Goal: Task Accomplishment & Management: Complete application form

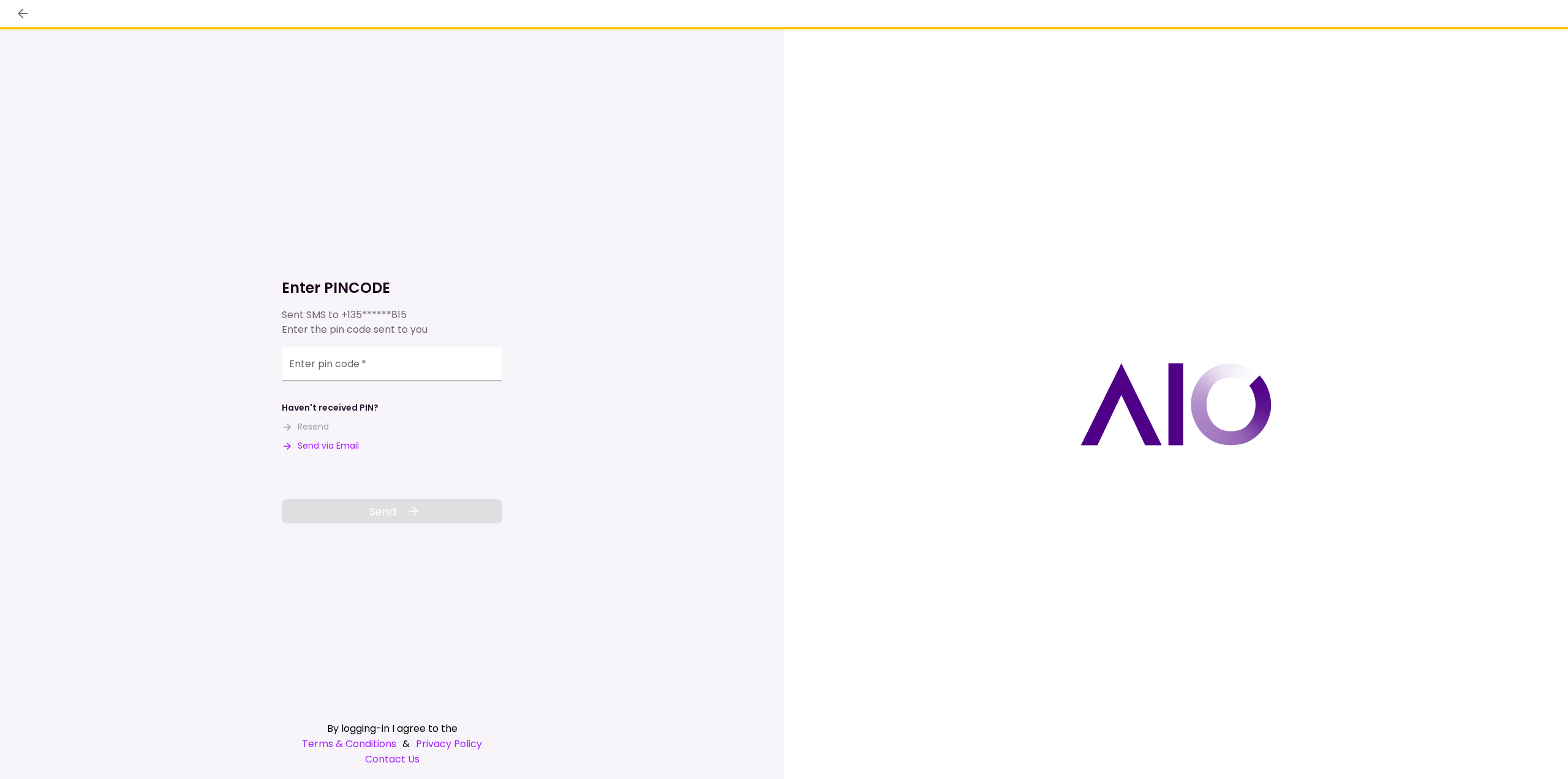
click at [313, 367] on input "Enter pin code   *" at bounding box center [392, 364] width 221 height 34
type input "******"
click at [396, 510] on span "Send" at bounding box center [383, 512] width 28 height 17
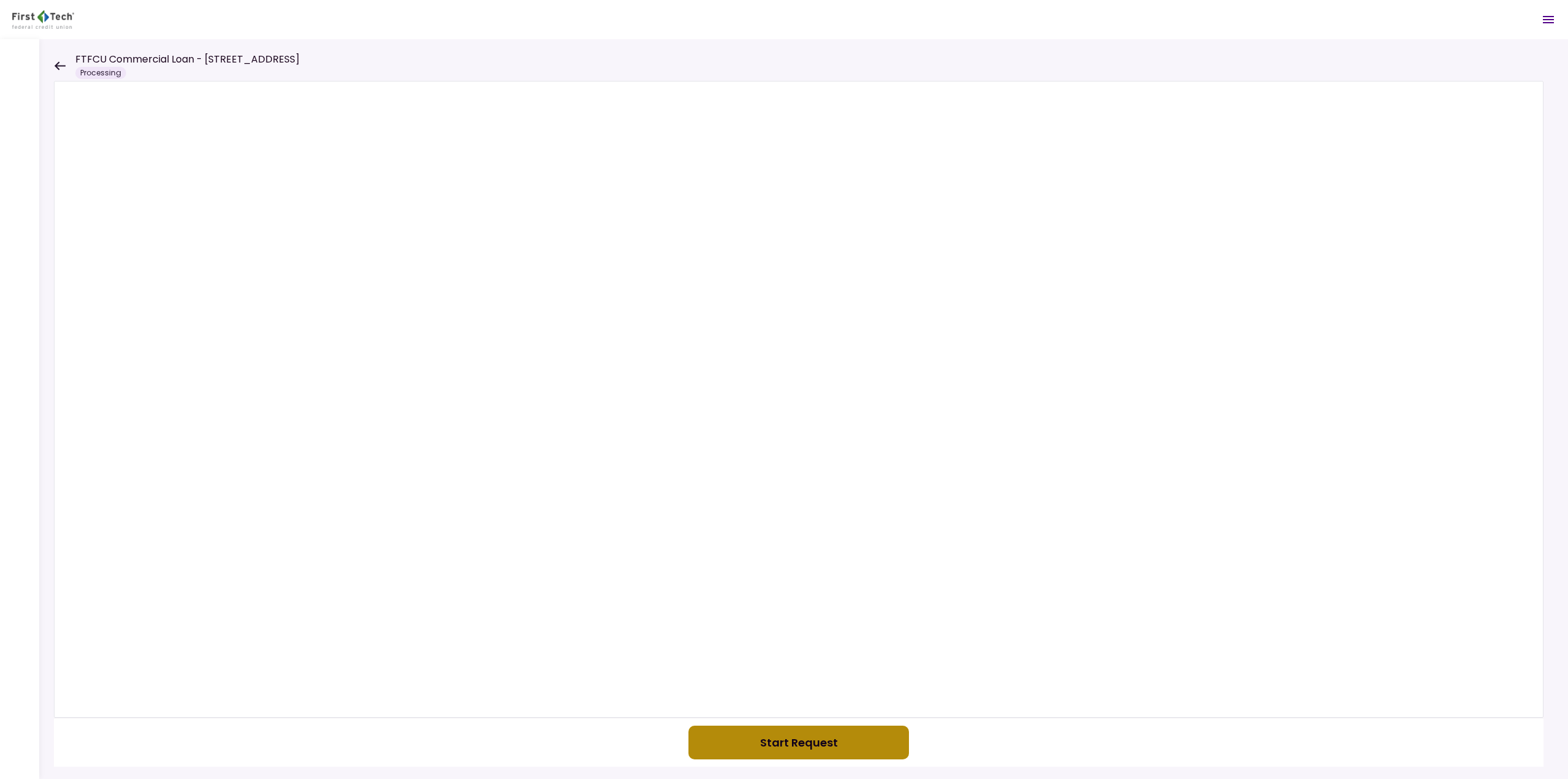
click at [804, 739] on button "Start Request" at bounding box center [799, 742] width 221 height 34
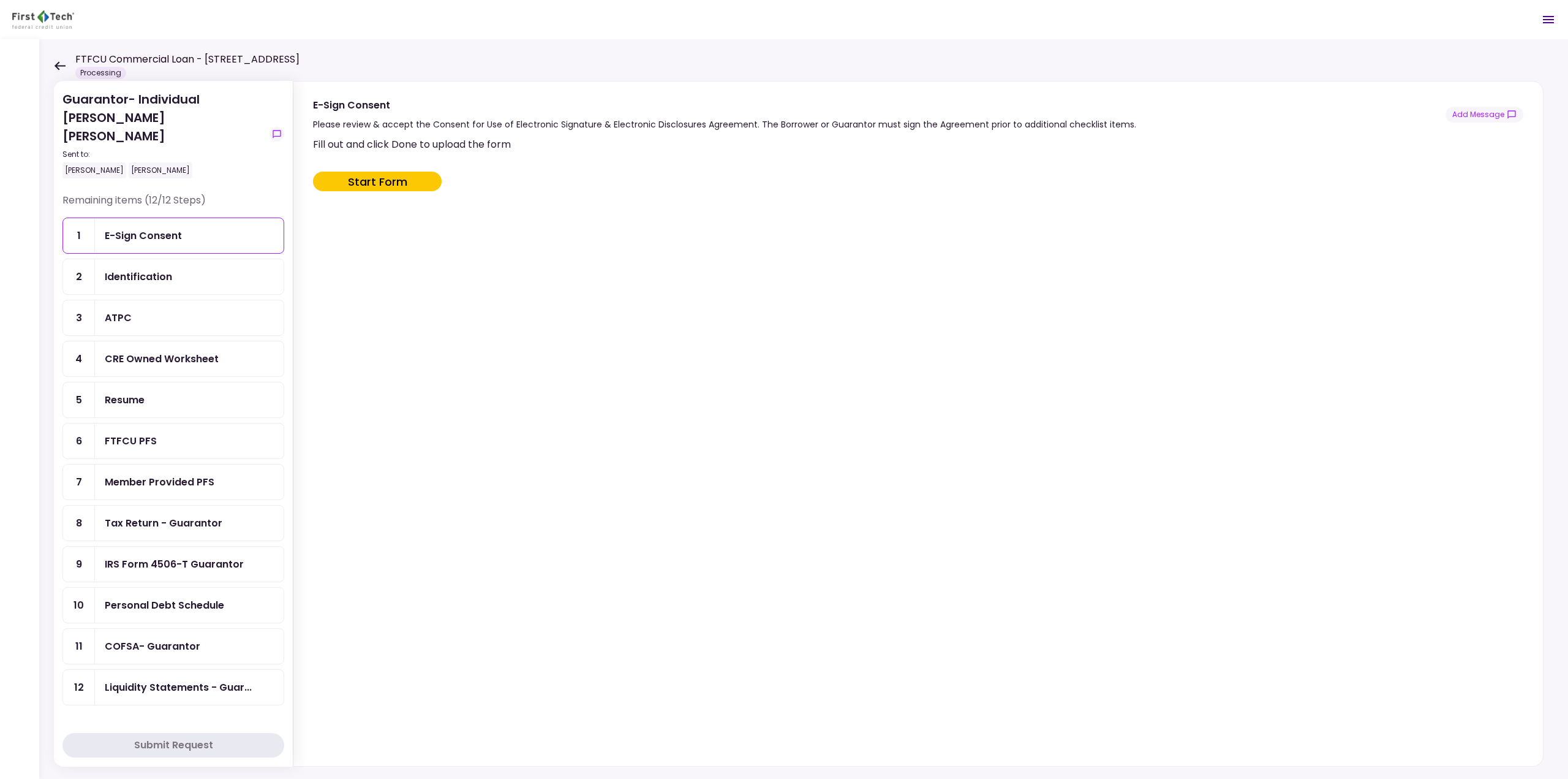
click at [397, 186] on button "Start Form" at bounding box center [377, 181] width 129 height 19
type input "***"
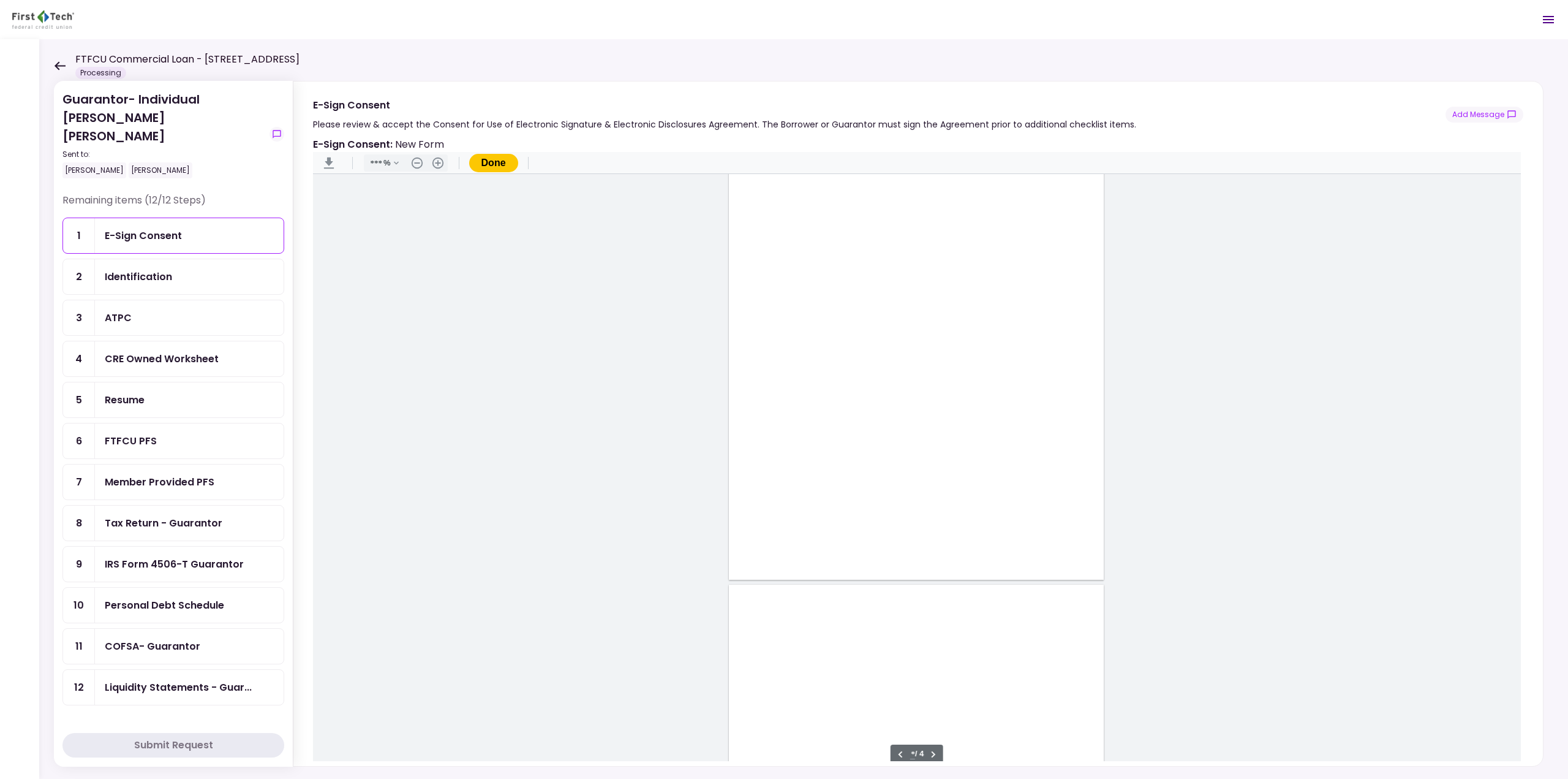
scroll to position [674, 0]
type input "*"
click at [754, 539] on div "Document Content" at bounding box center [756, 543] width 10 height 10
click at [787, 584] on div "Sign here" at bounding box center [796, 587] width 32 height 13
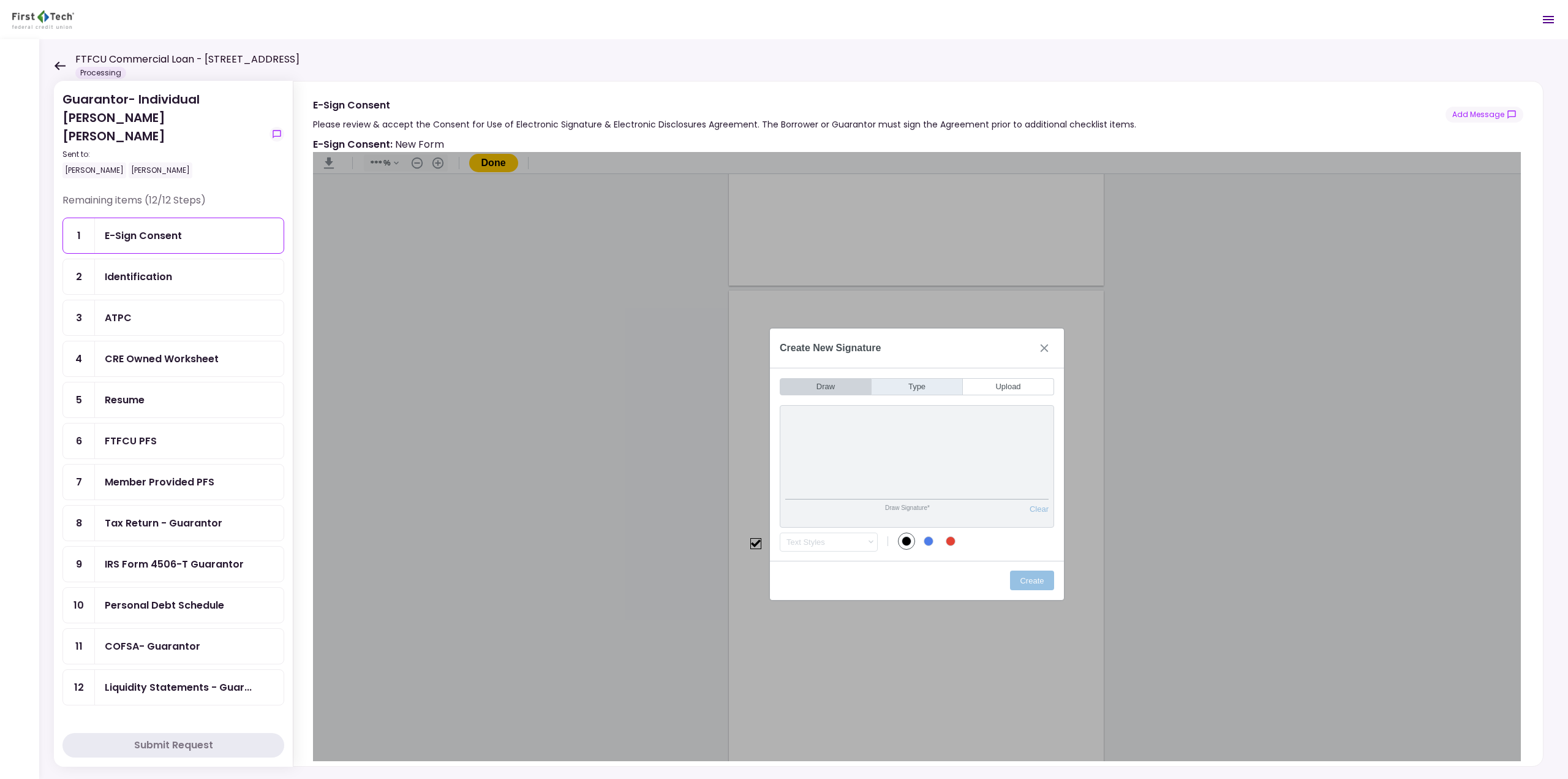
click at [898, 388] on button "Type" at bounding box center [917, 387] width 91 height 17
type input "*"
type input "**********"
click at [930, 542] on div "Color #4E7DE9" at bounding box center [928, 541] width 10 height 10
click at [1037, 580] on button "Create" at bounding box center [1032, 580] width 44 height 19
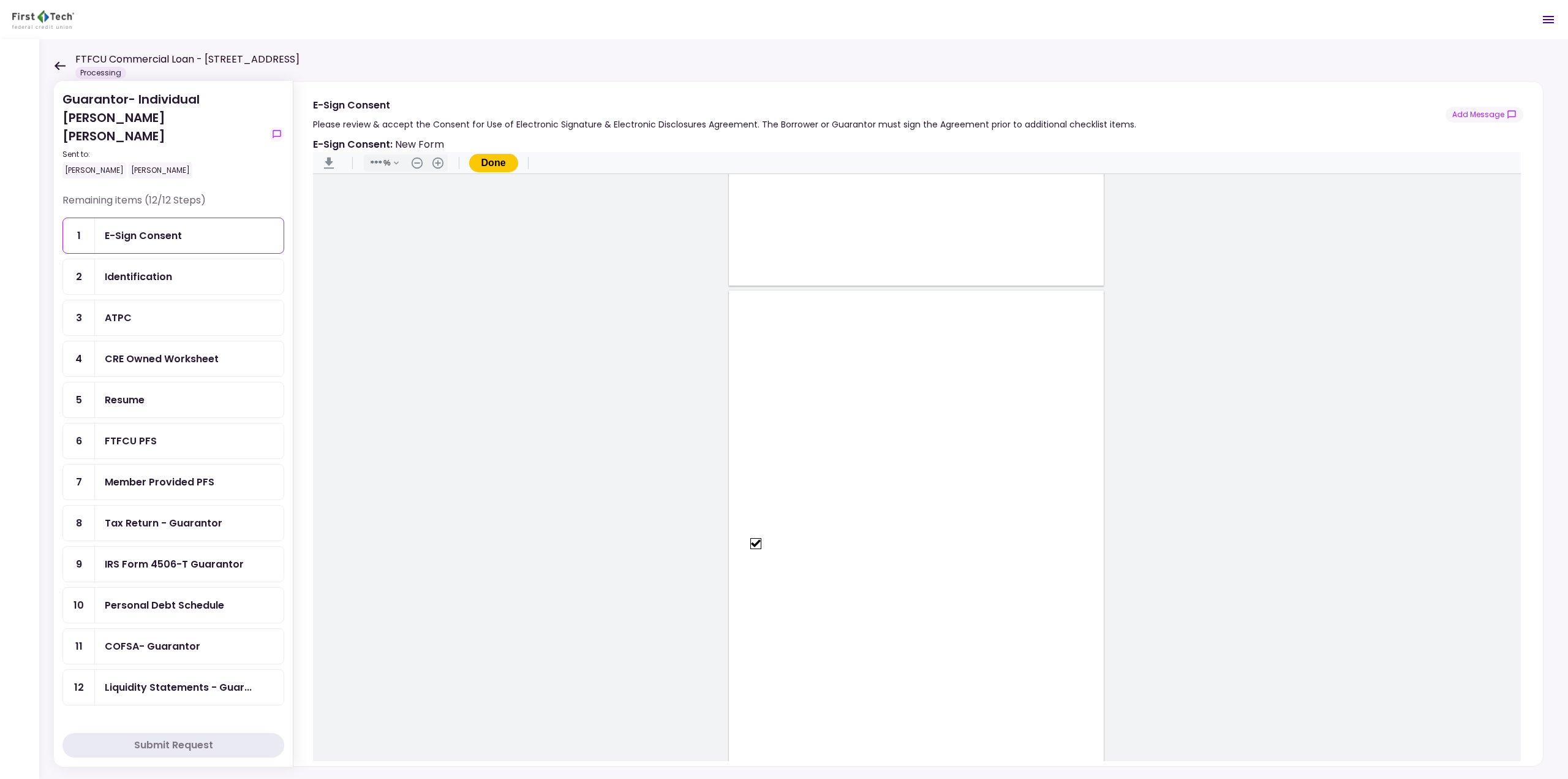
click at [497, 163] on button "Done" at bounding box center [494, 163] width 49 height 18
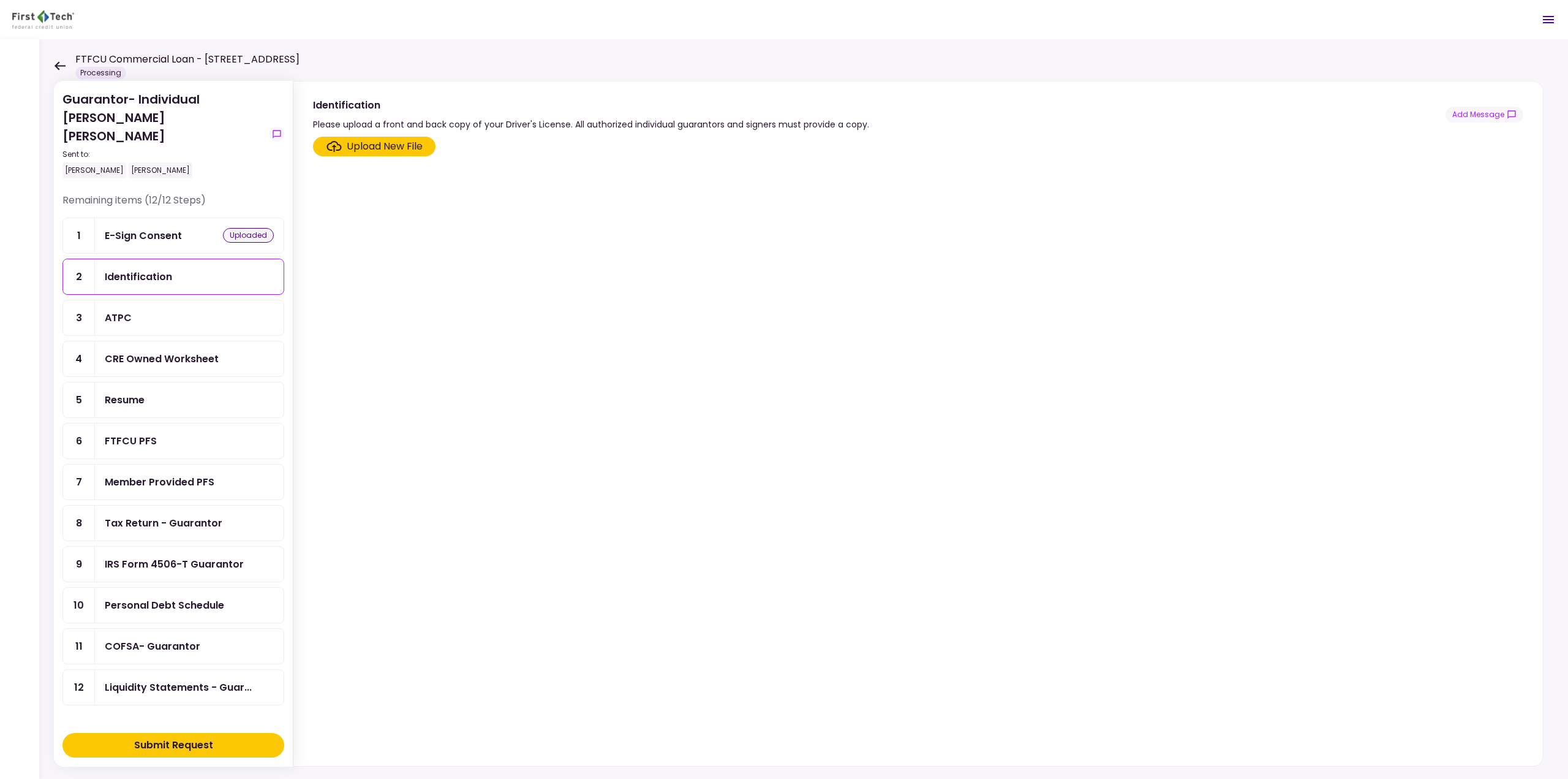
click at [366, 141] on div "Upload New File" at bounding box center [385, 146] width 76 height 15
click at [0, 0] on input "Upload New File" at bounding box center [0, 0] width 0 height 0
click at [390, 370] on div "Upload New File" at bounding box center [385, 369] width 76 height 15
click at [0, 0] on input "Upload New File" at bounding box center [0, 0] width 0 height 0
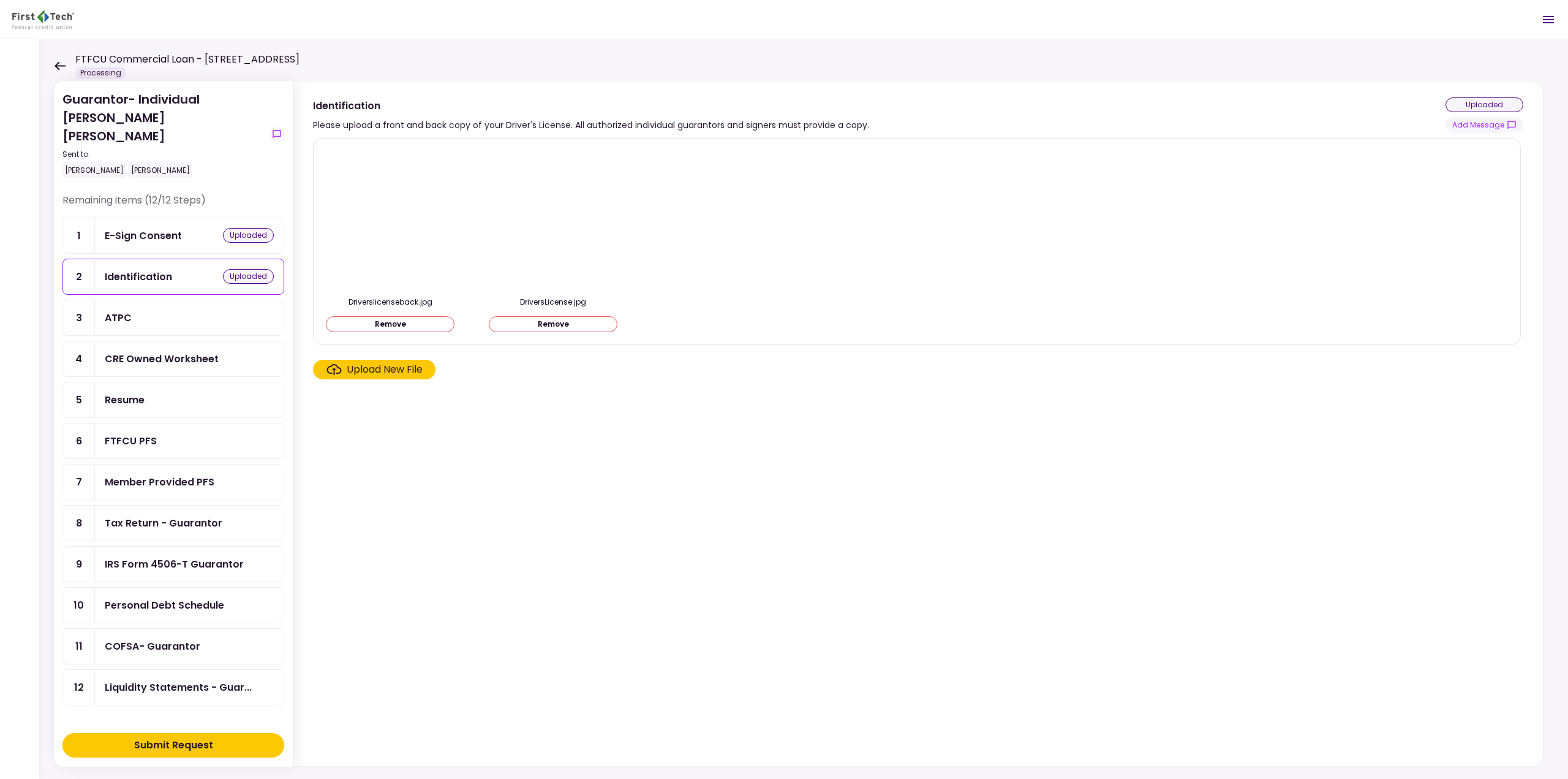
click at [149, 310] on div "ATPC" at bounding box center [189, 318] width 169 height 16
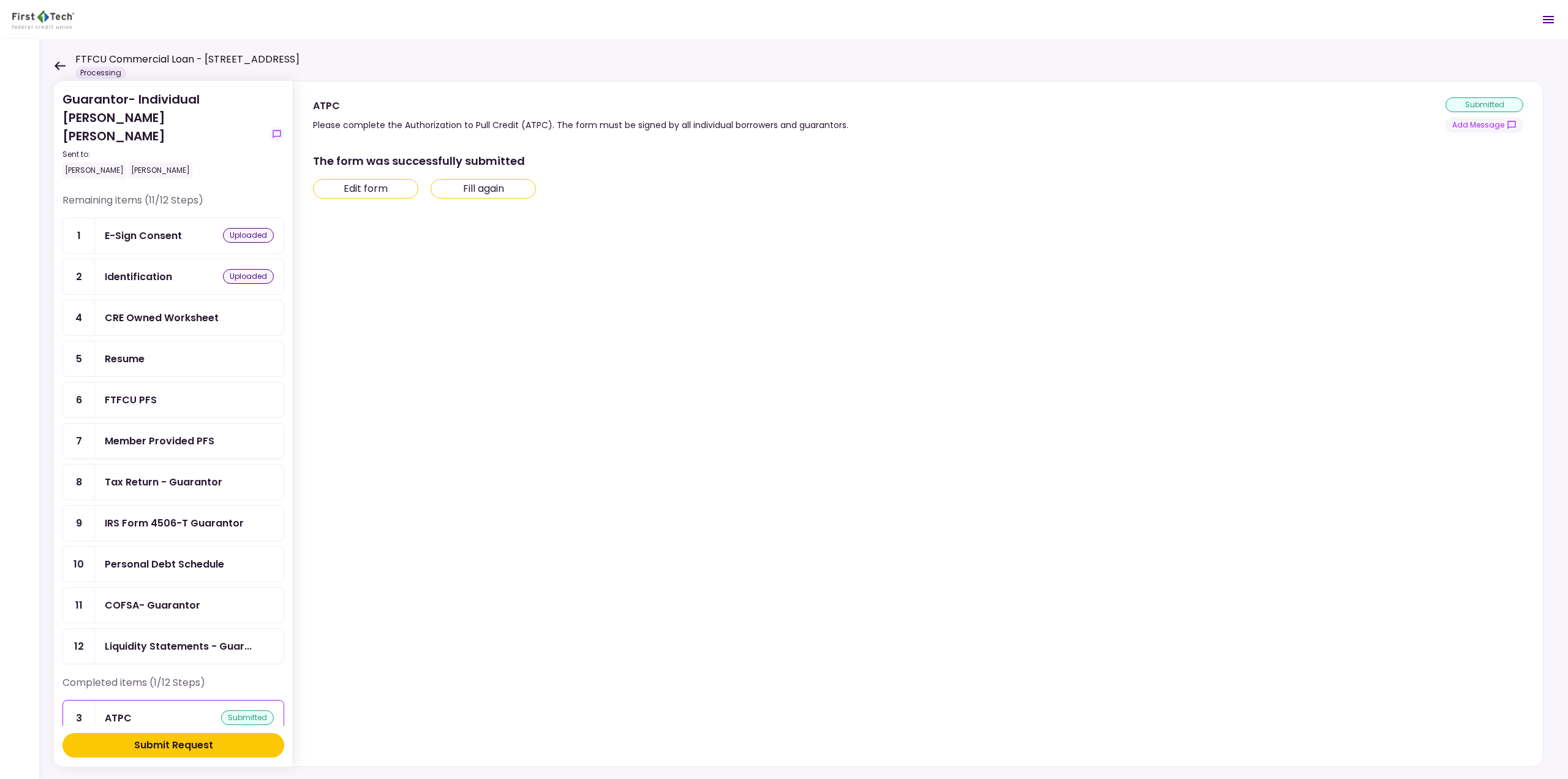
click at [156, 307] on div "CRE Owned Worksheet" at bounding box center [189, 318] width 188 height 35
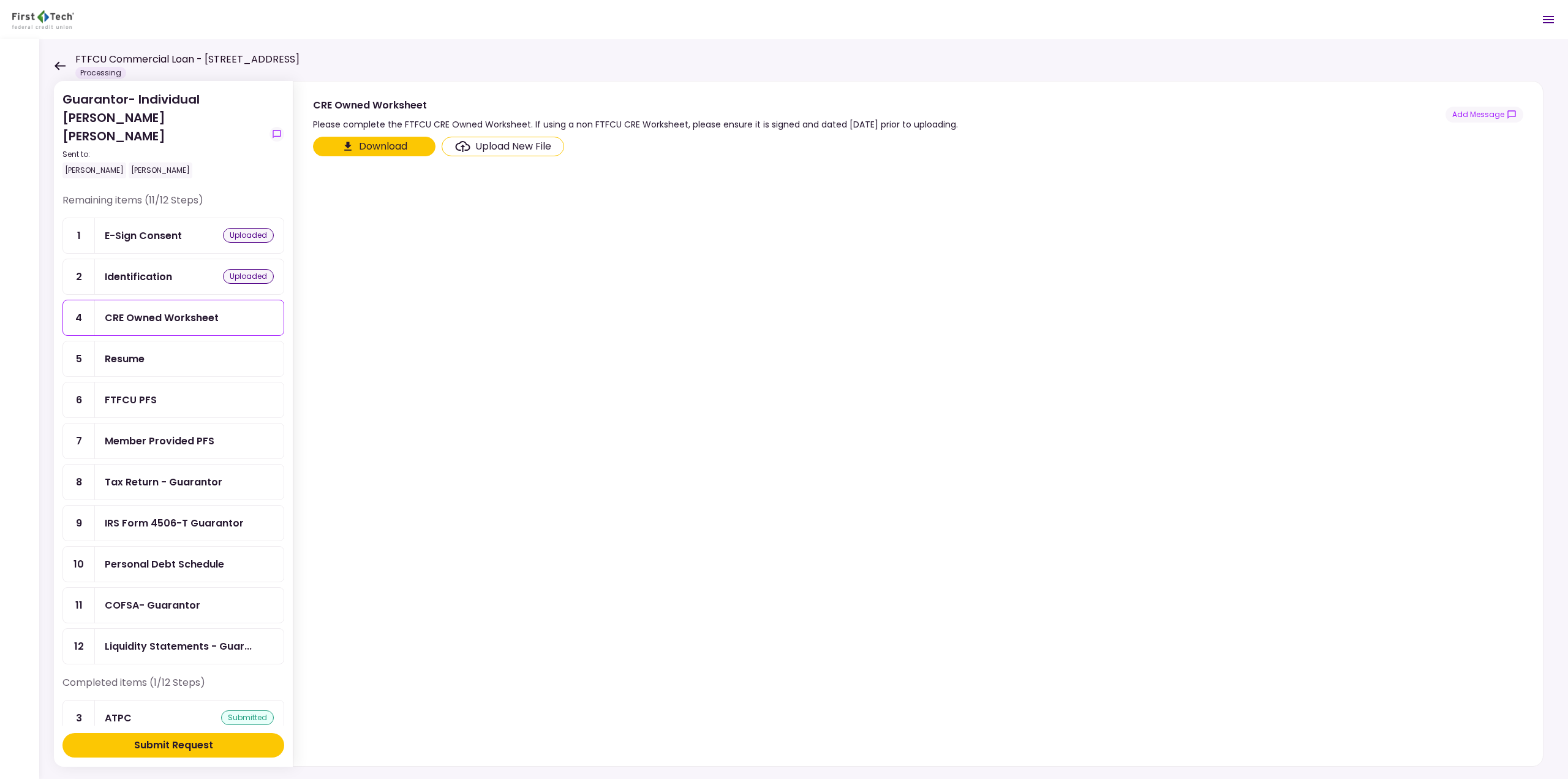
click at [383, 144] on button "Download" at bounding box center [374, 146] width 122 height 19
click at [146, 341] on div "Resume" at bounding box center [189, 359] width 188 height 35
click at [209, 310] on div "CRE Owned Worksheet" at bounding box center [162, 318] width 114 height 16
click at [174, 392] on div "FTFCU PFS" at bounding box center [189, 400] width 169 height 16
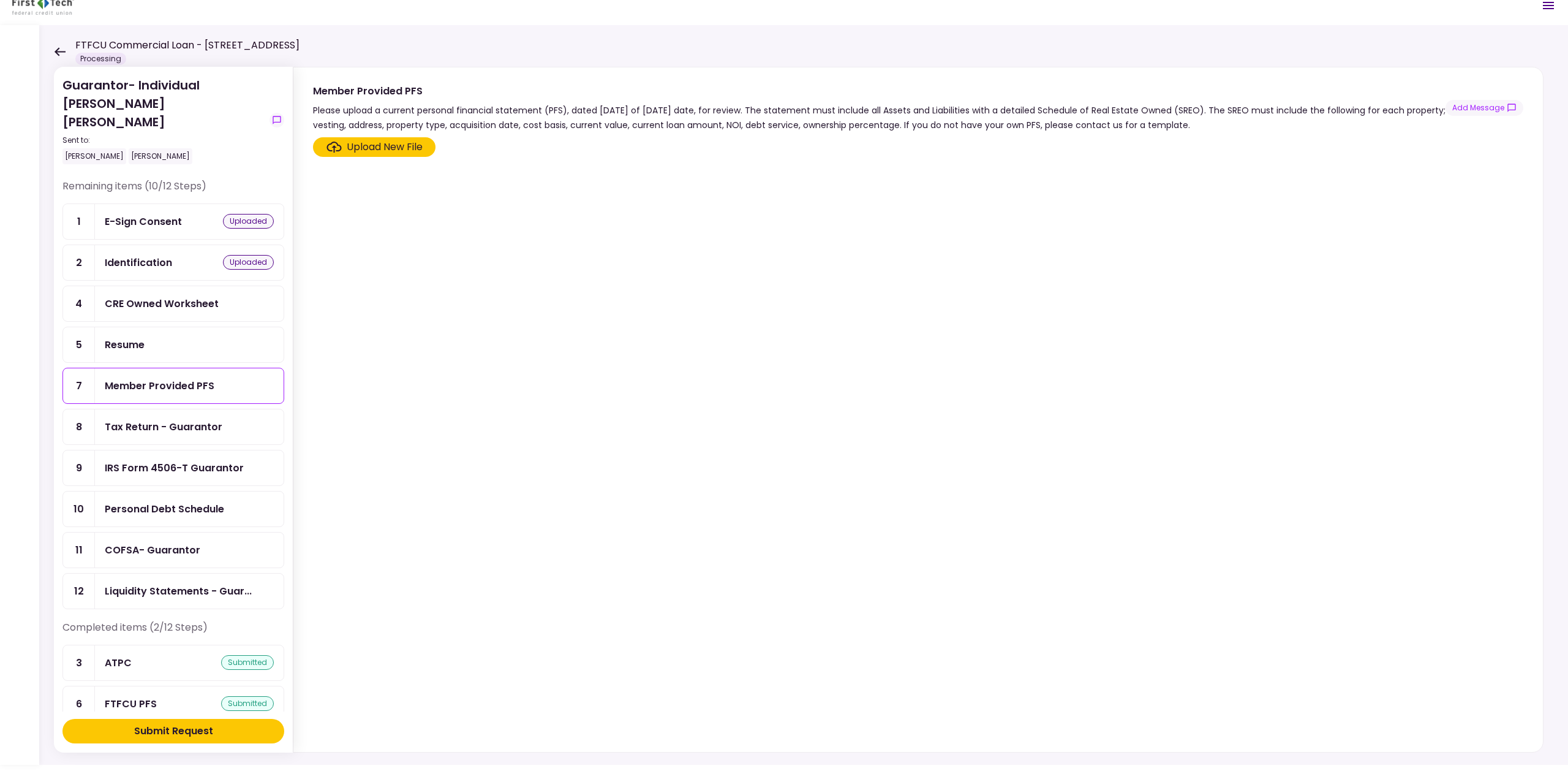
click at [177, 419] on div "Tax Return - Guarantor" at bounding box center [164, 427] width 118 height 16
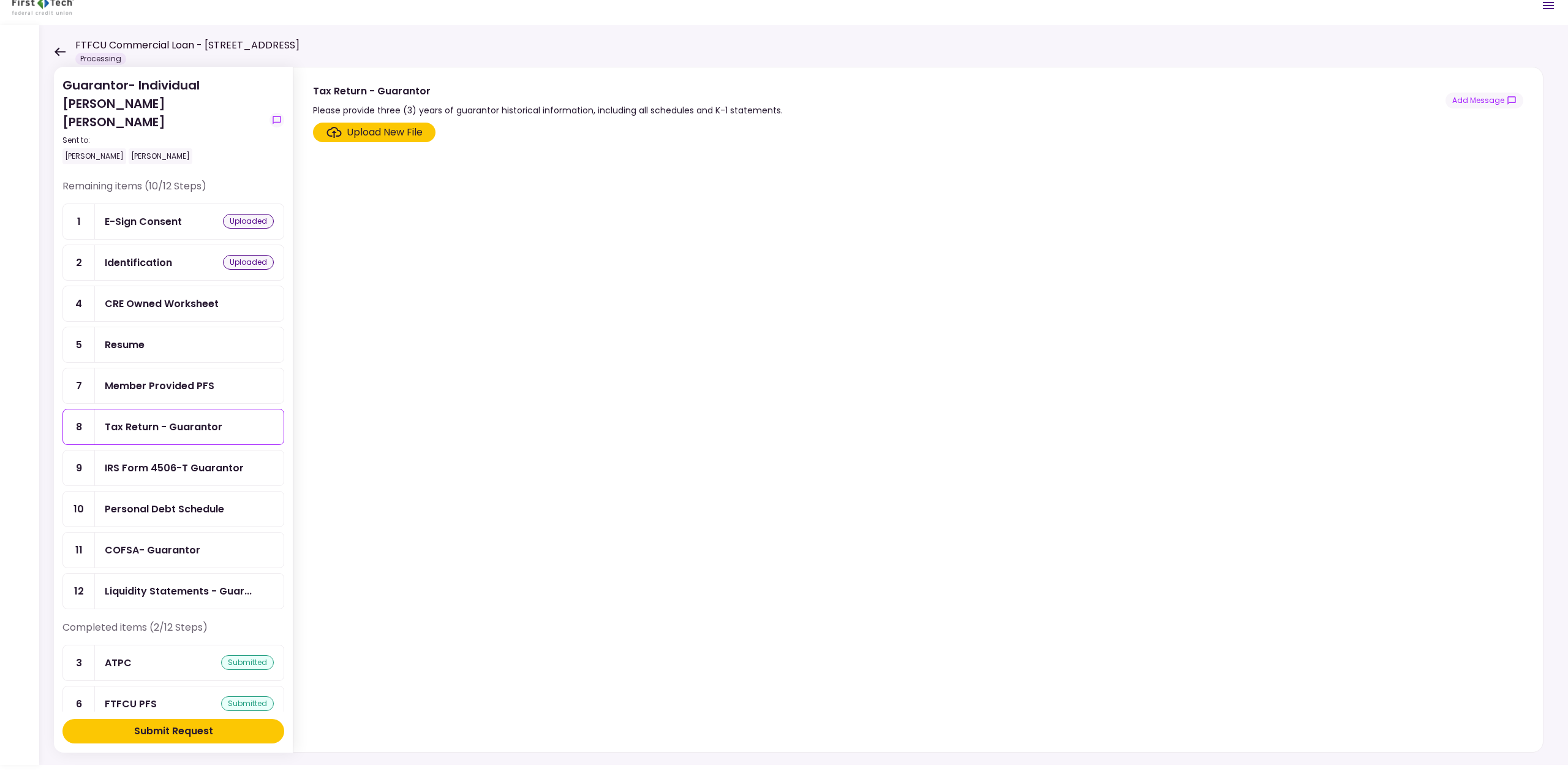
click at [394, 130] on div "Upload New File" at bounding box center [385, 132] width 76 height 15
click at [0, 0] on input "Upload New File" at bounding box center [0, 0] width 0 height 0
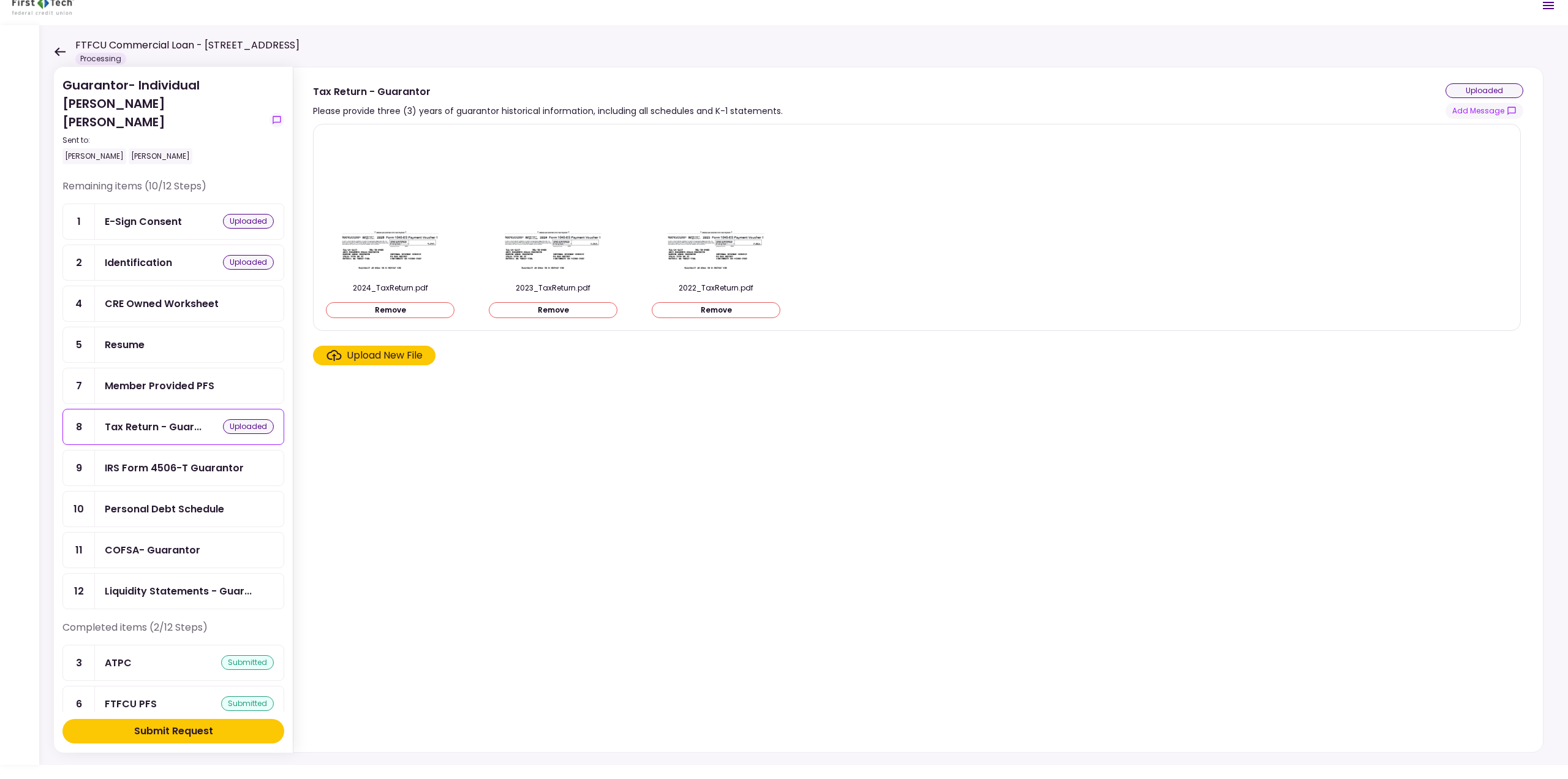
click at [171, 460] on div "IRS Form 4506-T Guarantor" at bounding box center [174, 468] width 139 height 16
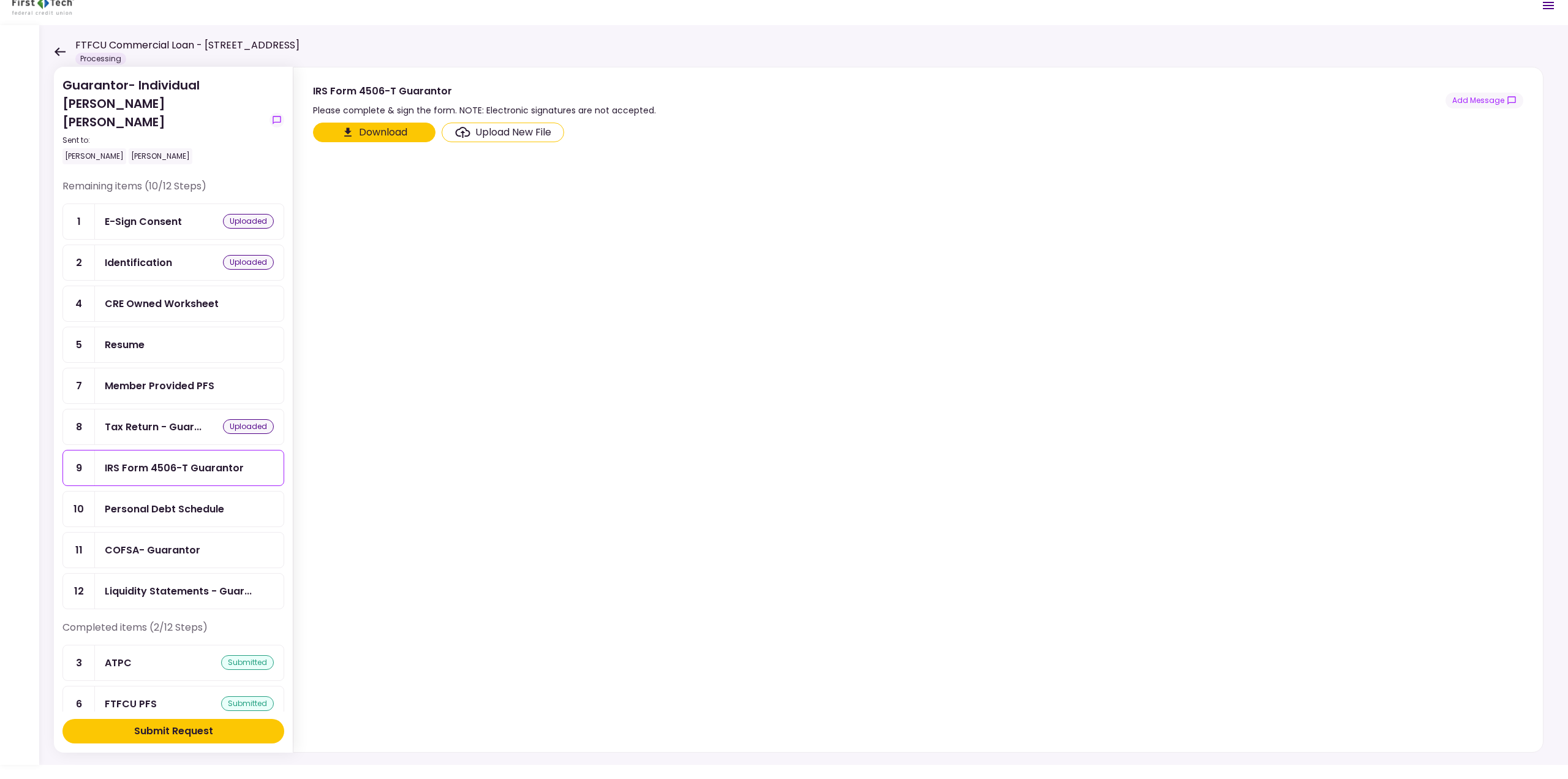
click at [370, 135] on button "Download" at bounding box center [374, 132] width 122 height 19
click at [143, 491] on div "Personal Debt Schedule" at bounding box center [189, 509] width 188 height 35
click at [382, 133] on button "Download" at bounding box center [374, 132] width 122 height 19
click at [148, 532] on div "COFSA- Guarantor" at bounding box center [189, 550] width 188 height 35
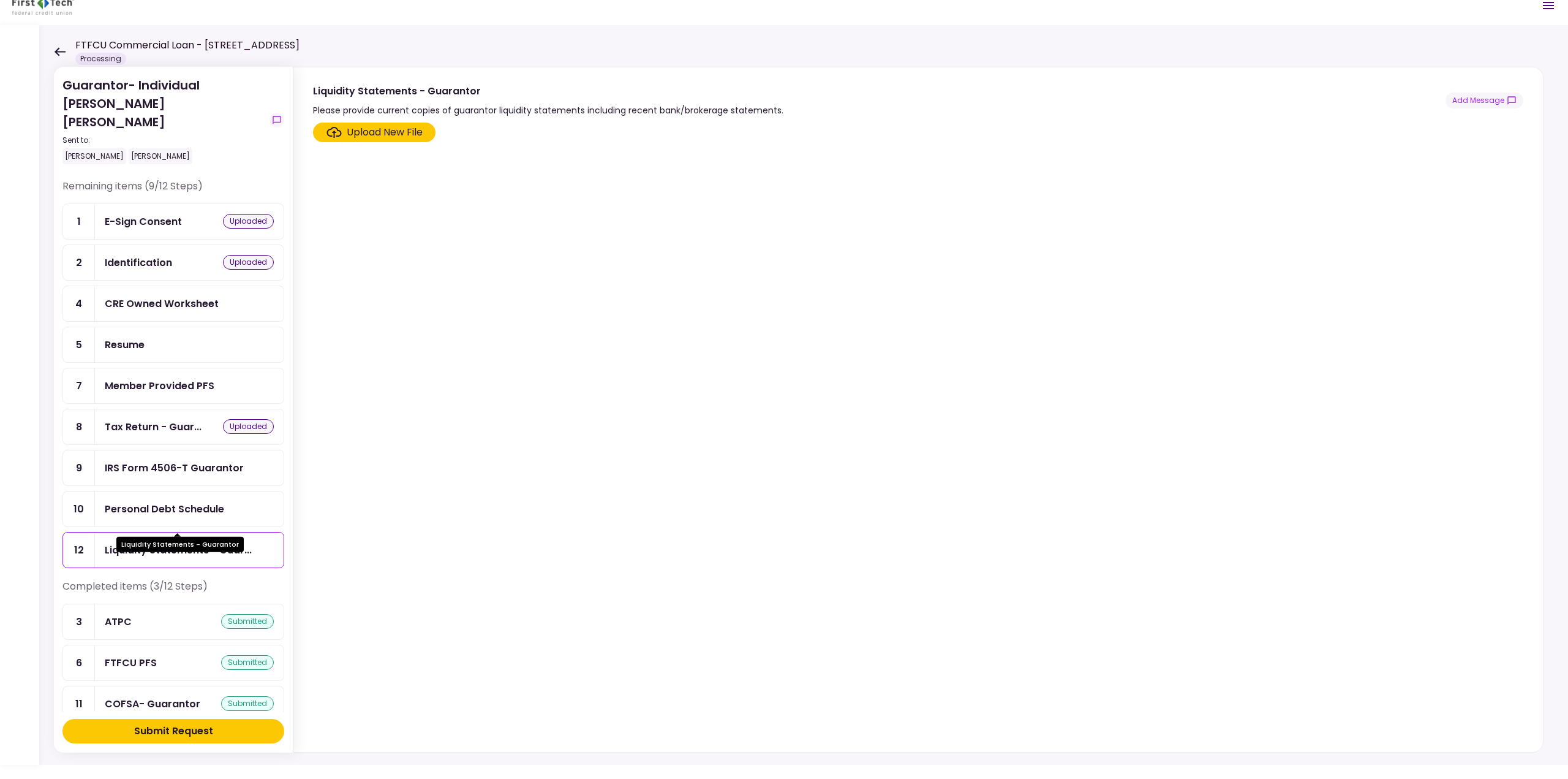
click at [180, 542] on div "Liquidity Statements - Guar..." at bounding box center [178, 550] width 147 height 16
click at [372, 131] on div "Upload New File" at bounding box center [385, 132] width 76 height 15
click at [0, 0] on input "Upload New File" at bounding box center [0, 0] width 0 height 0
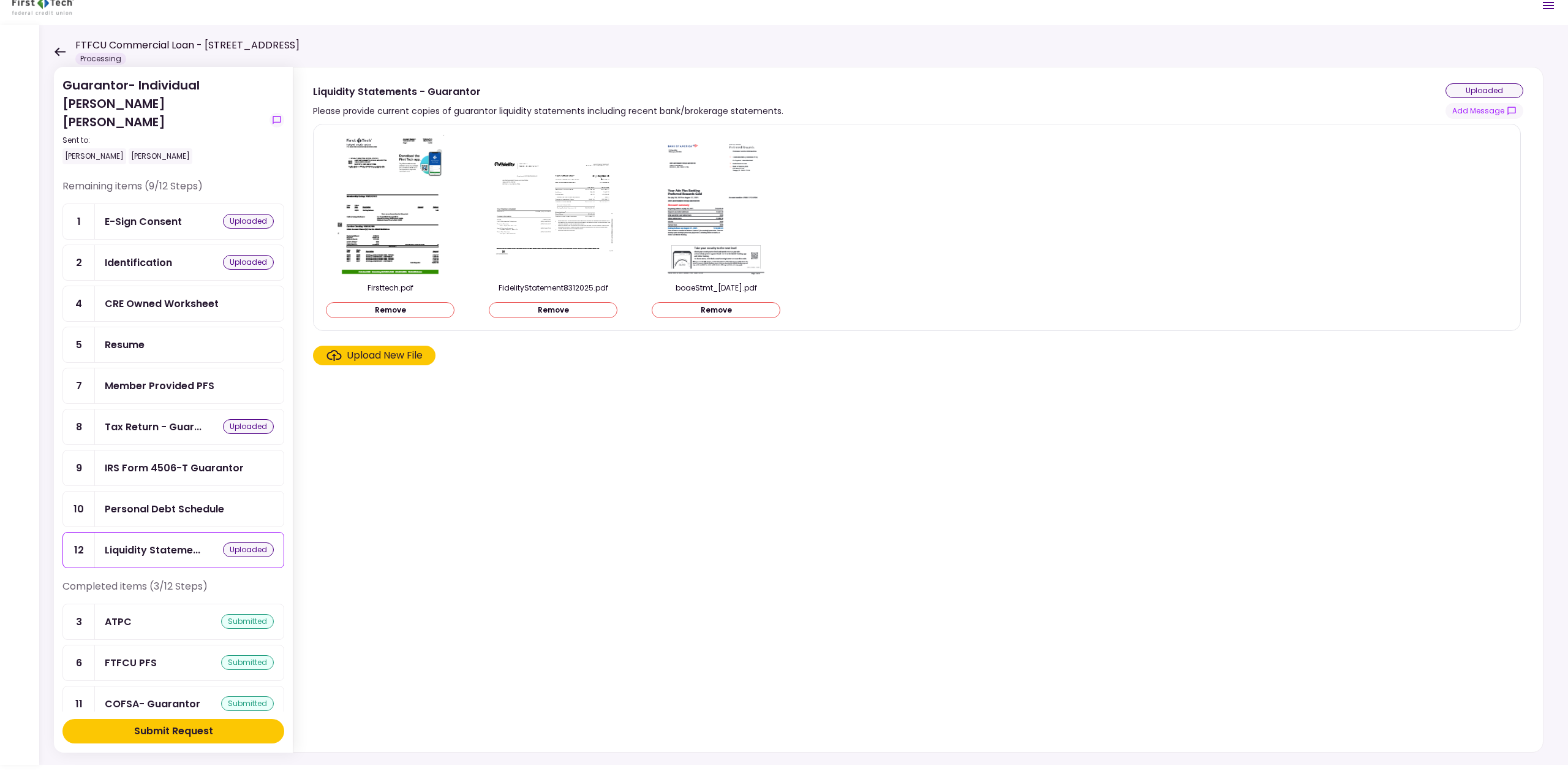
click at [195, 378] on div "Member Provided PFS" at bounding box center [159, 386] width 109 height 16
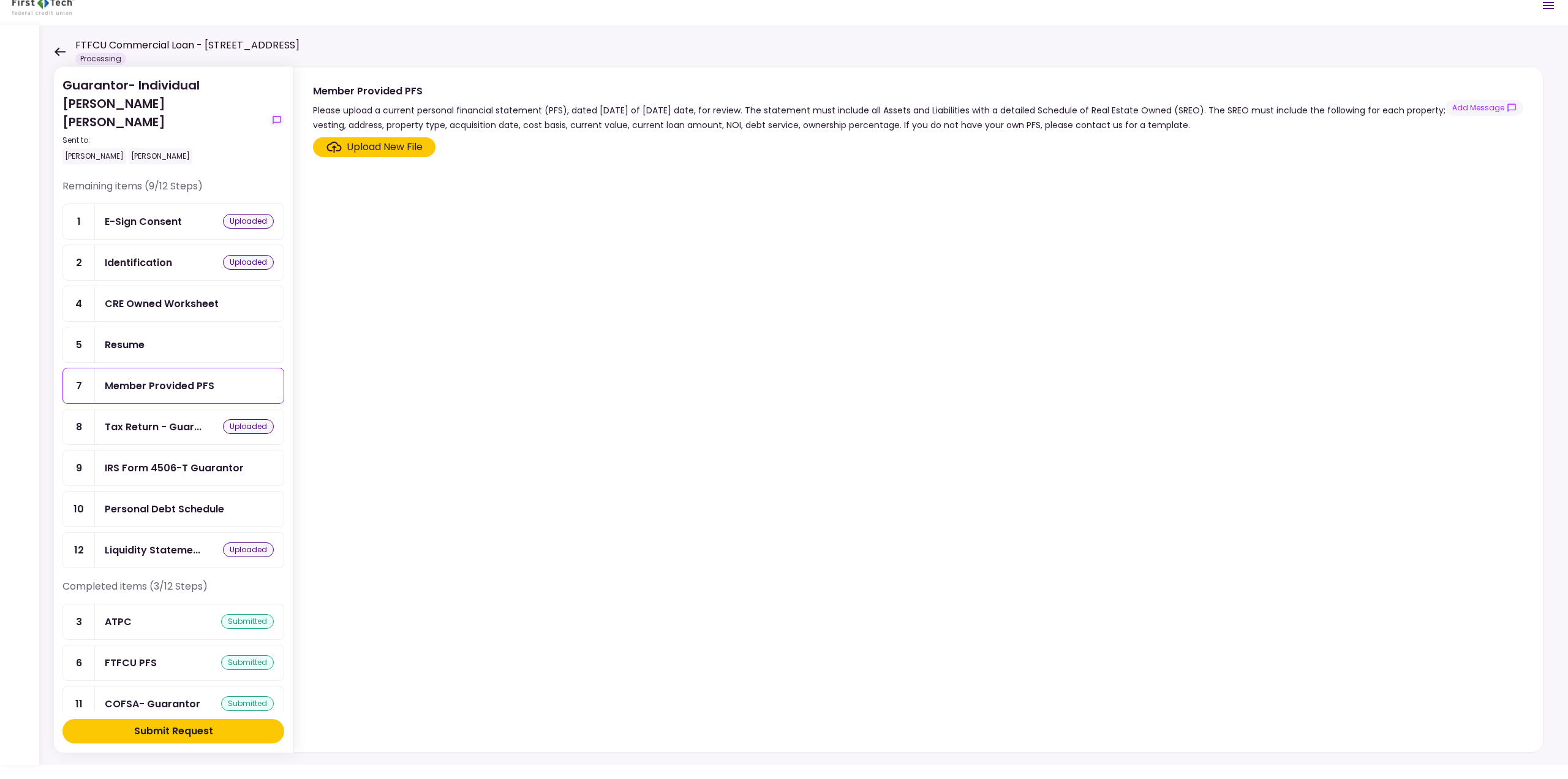
click at [397, 145] on div "Upload New File" at bounding box center [385, 147] width 76 height 15
click at [0, 0] on input "Upload New File" at bounding box center [0, 0] width 0 height 0
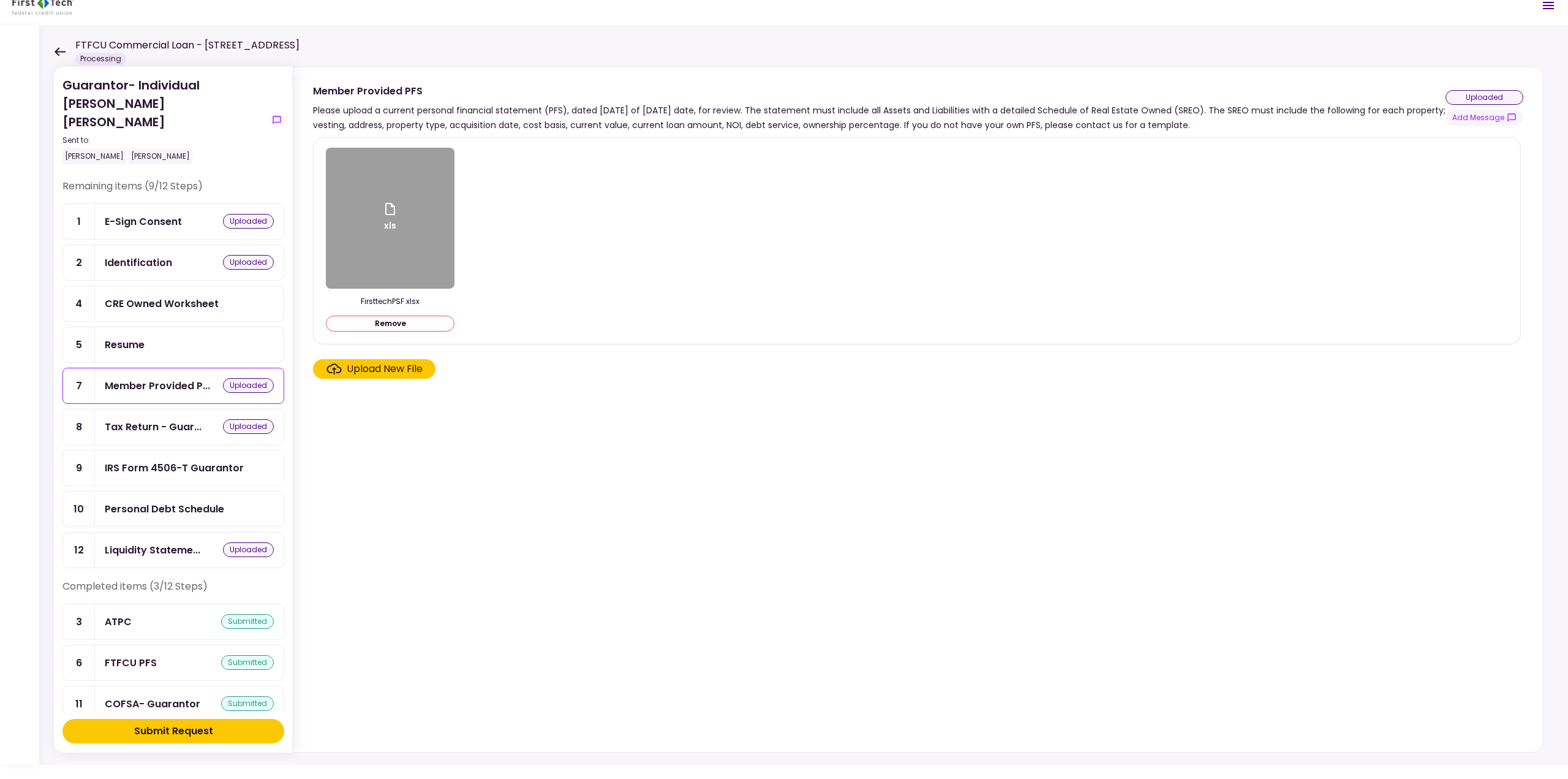
click at [179, 337] on div "Resume" at bounding box center [189, 344] width 169 height 16
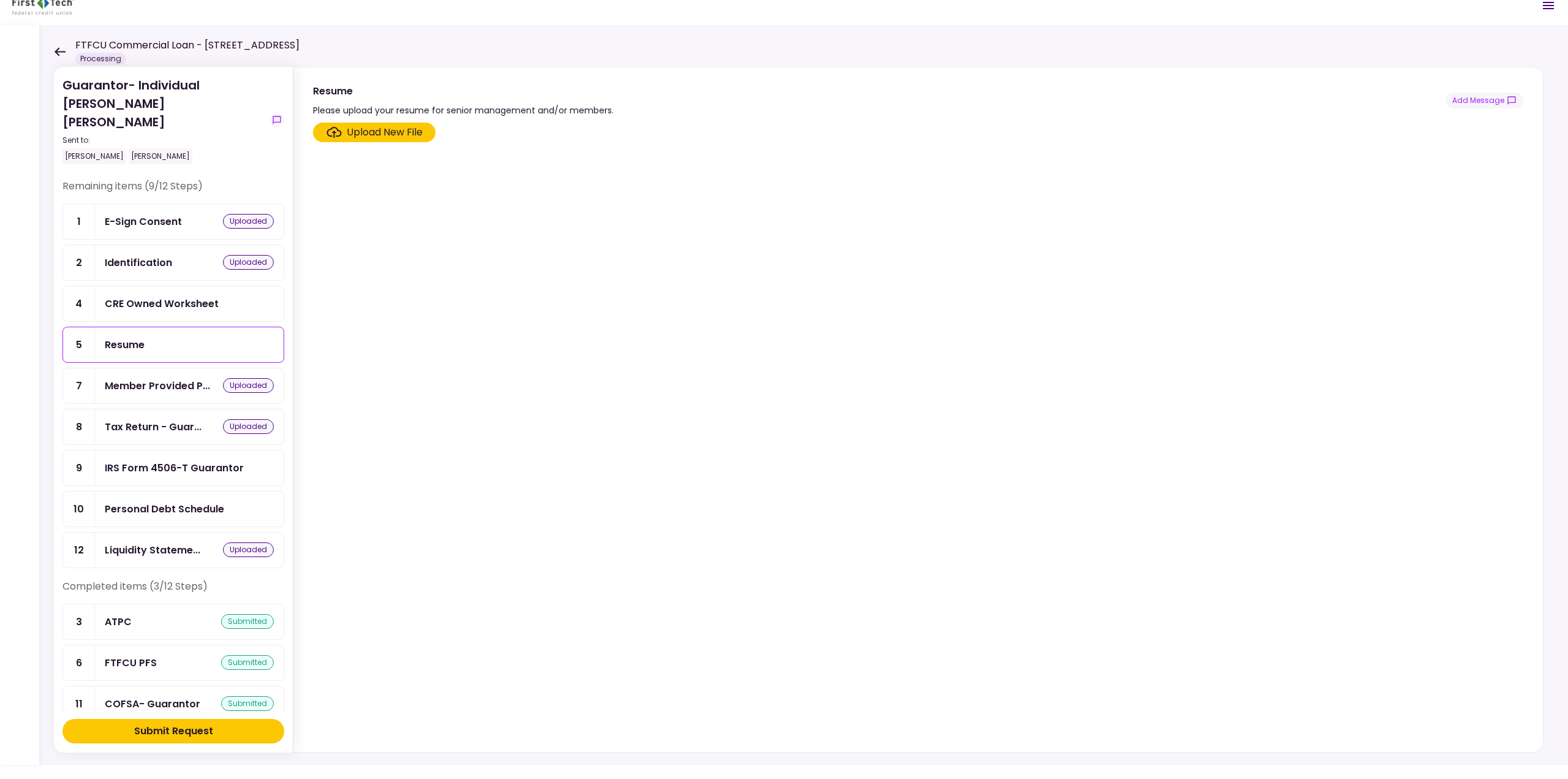
click at [370, 135] on div "Upload New File" at bounding box center [385, 132] width 76 height 15
click at [0, 0] on input "Upload New File" at bounding box center [0, 0] width 0 height 0
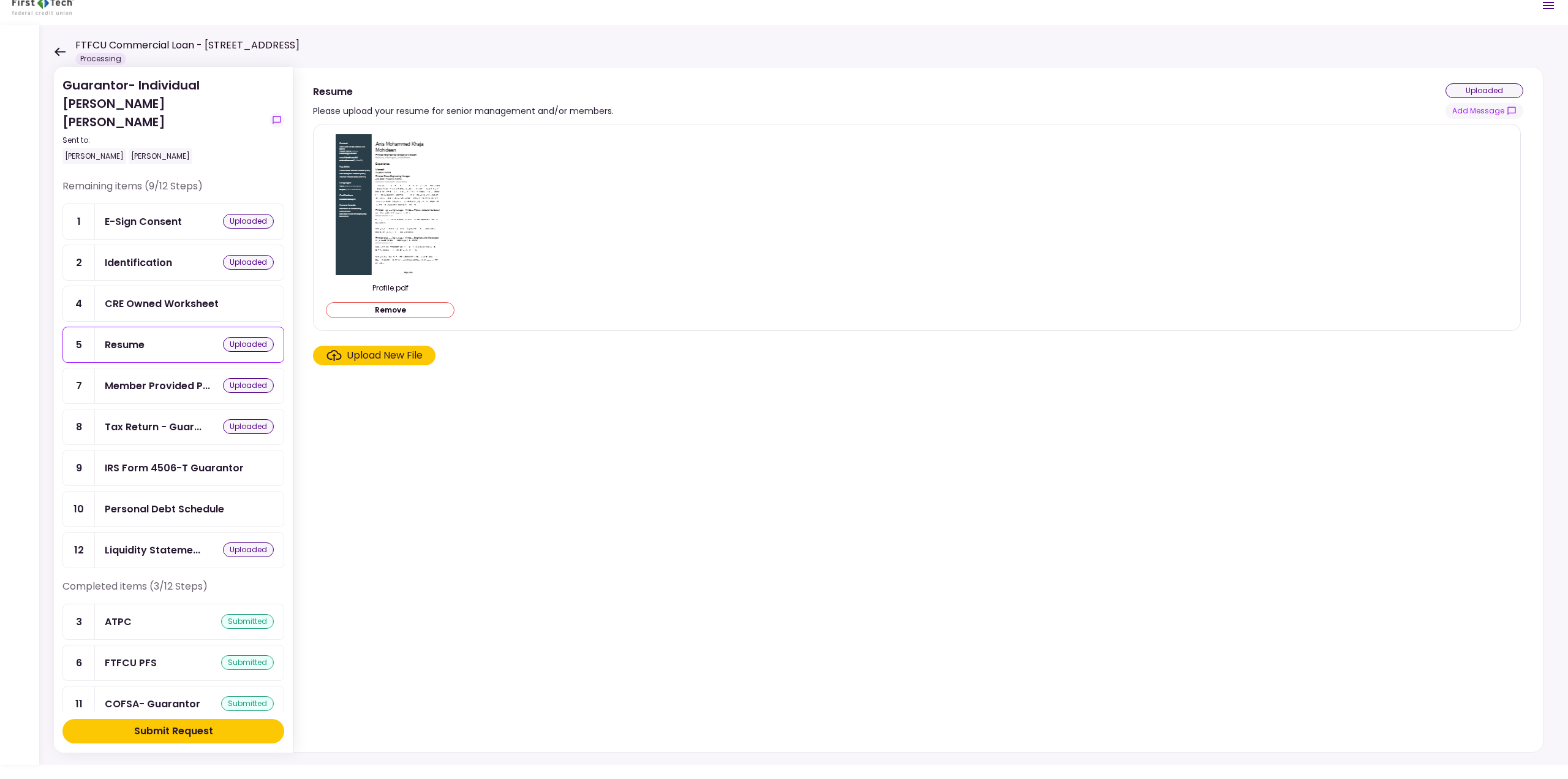
click at [195, 491] on div "Personal Debt Schedule" at bounding box center [189, 509] width 188 height 35
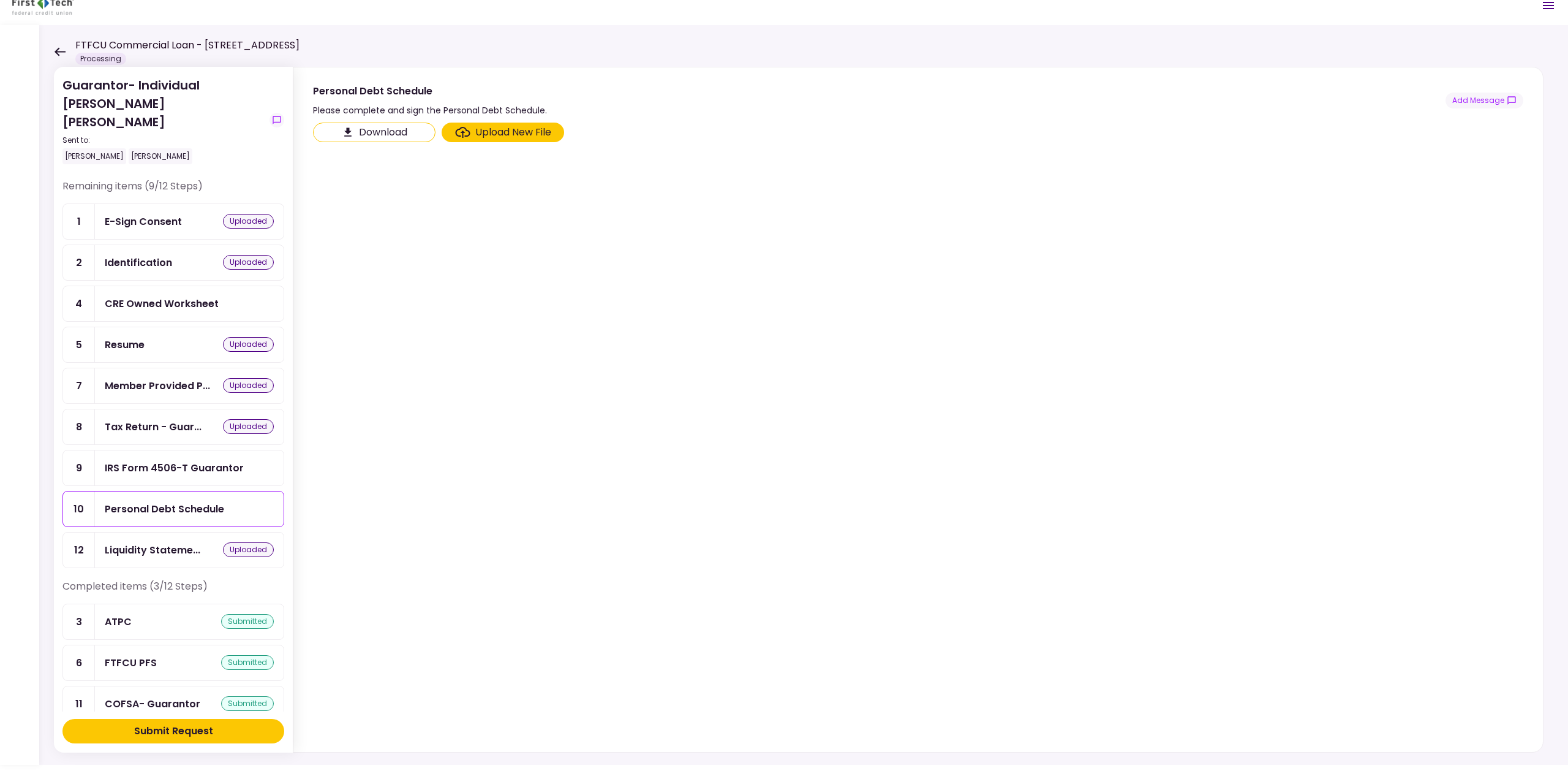
click at [388, 135] on button "Download" at bounding box center [374, 132] width 122 height 19
click at [473, 134] on div "Upload New File" at bounding box center [503, 132] width 96 height 15
click at [0, 0] on input "Upload New File" at bounding box center [0, 0] width 0 height 0
